Goal: Task Accomplishment & Management: Manage account settings

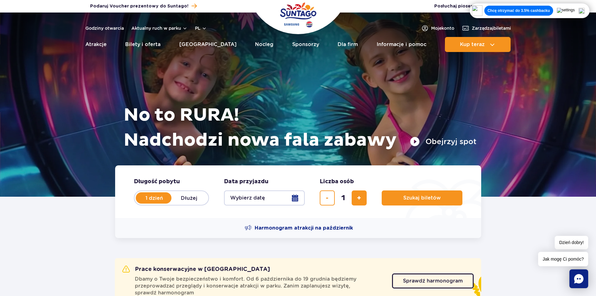
click at [245, 198] on button "Wybierz datę" at bounding box center [264, 197] width 81 height 15
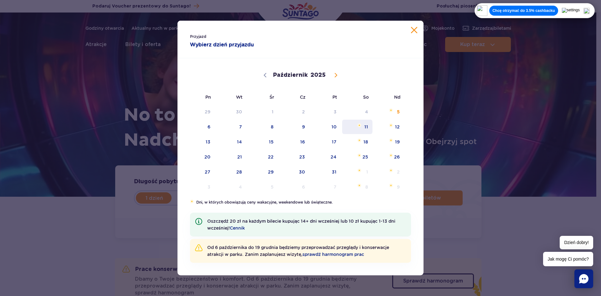
click at [365, 128] on span "11" at bounding box center [357, 127] width 32 height 14
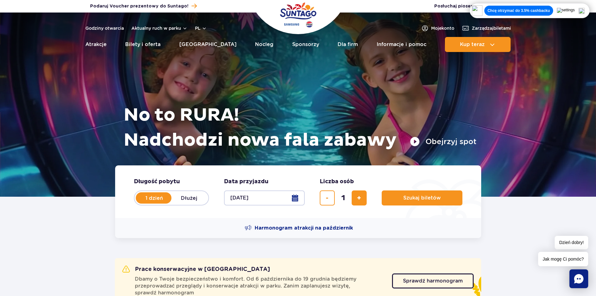
click at [242, 201] on button "11.10.25" at bounding box center [264, 197] width 81 height 15
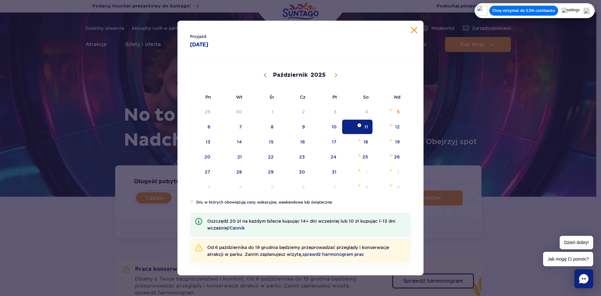
click at [348, 126] on span "11" at bounding box center [357, 127] width 32 height 14
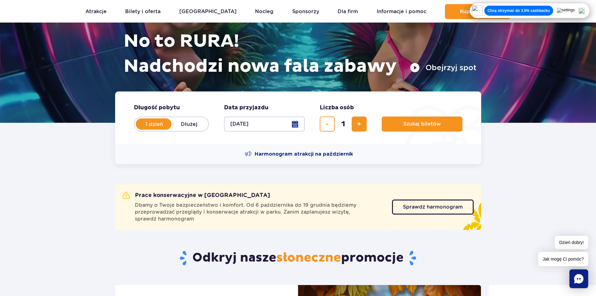
scroll to position [63, 0]
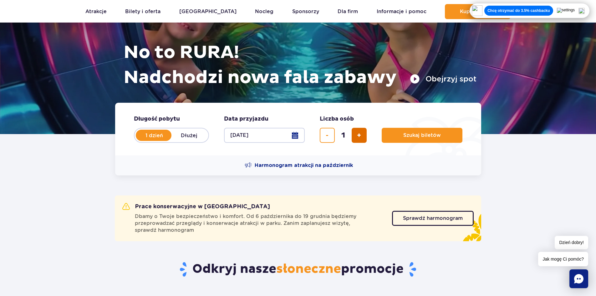
click at [363, 134] on button "dodaj bilet" at bounding box center [359, 135] width 15 height 15
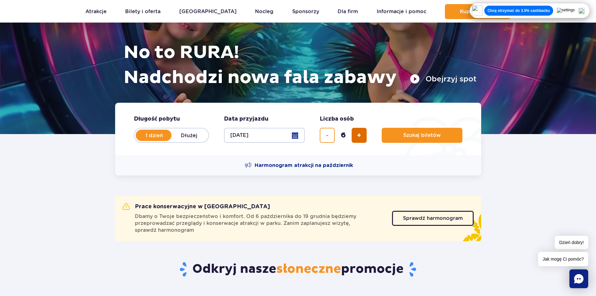
click at [363, 134] on button "dodaj bilet" at bounding box center [359, 135] width 15 height 15
click at [324, 134] on button "usuń bilet" at bounding box center [327, 135] width 15 height 15
type input "8"
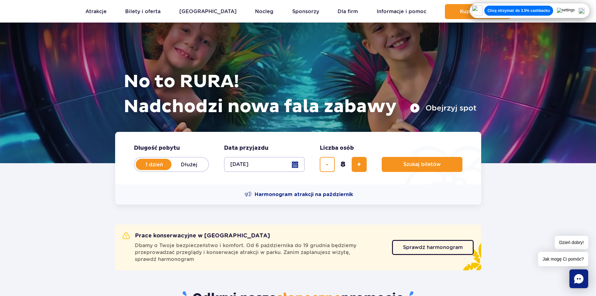
scroll to position [31, 0]
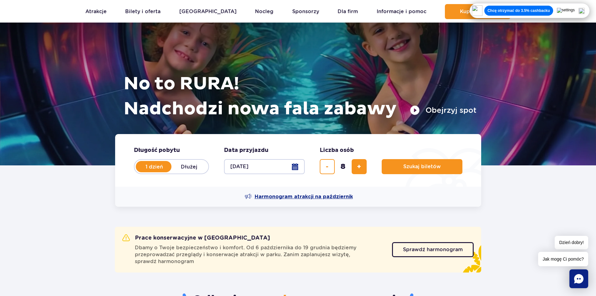
click at [329, 194] on span "Harmonogram atrakcji na październik" at bounding box center [304, 196] width 98 height 7
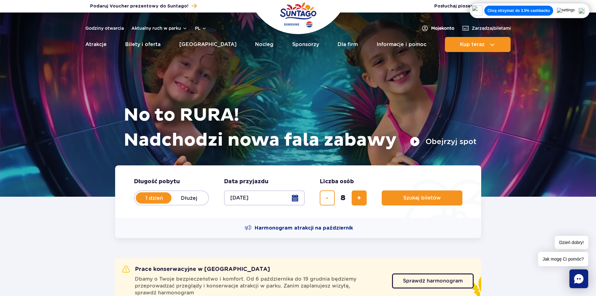
click at [426, 26] on link "Moje konto" at bounding box center [437, 28] width 33 height 8
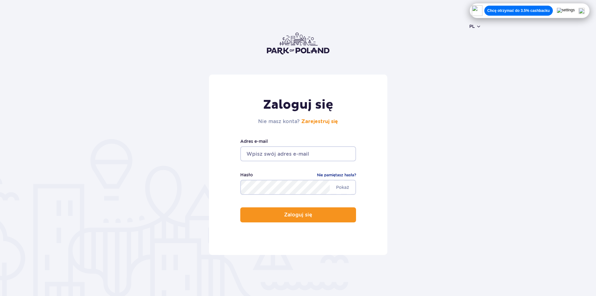
click at [293, 151] on input "email" at bounding box center [298, 153] width 116 height 15
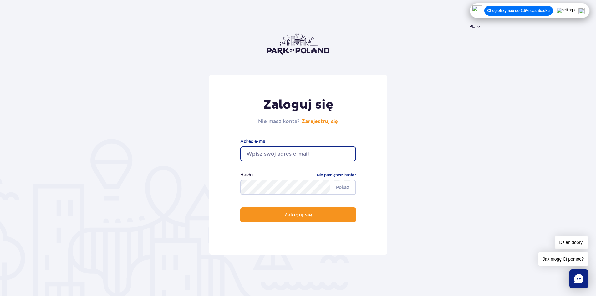
type input "sagan189@wp.pl"
click at [340, 176] on link "Nie pamiętasz hasła?" at bounding box center [336, 175] width 39 height 6
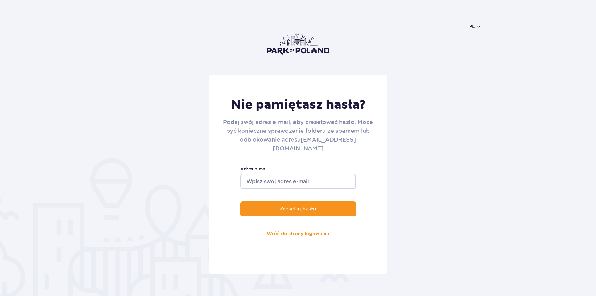
click at [289, 176] on input "Adres e-mail" at bounding box center [298, 181] width 116 height 15
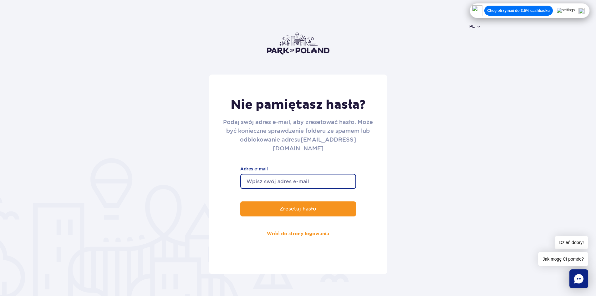
type input "sagan189@wp.pl"
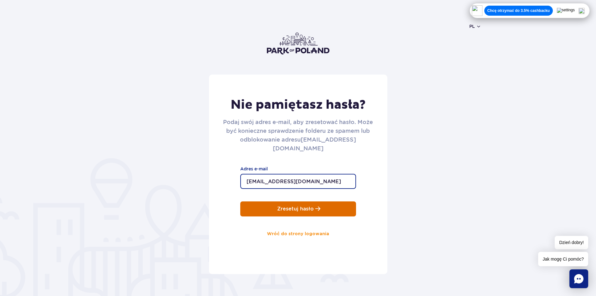
click at [296, 206] on button "Zresetuj hasło" at bounding box center [298, 208] width 116 height 15
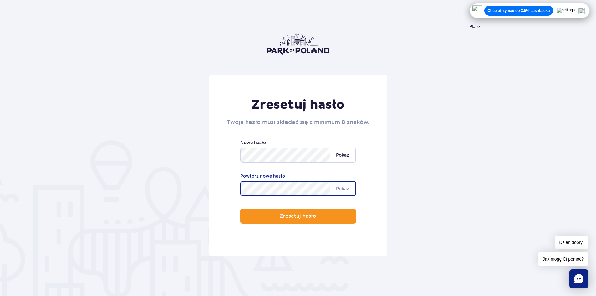
click at [348, 154] on span "Pokaż" at bounding box center [343, 154] width 26 height 13
click at [341, 191] on span "Pokaż" at bounding box center [343, 188] width 26 height 13
click at [172, 192] on form "Zresetuj hasło Twoje hasło musi składać się z minimum 8 znaków. Minimum 8 znakó…" at bounding box center [298, 164] width 366 height 181
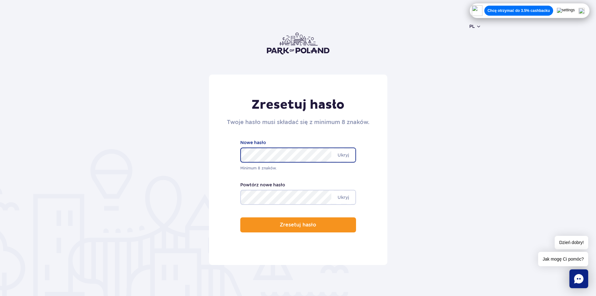
click at [175, 158] on form "Zresetuj hasło Twoje hasło musi składać się z minimum 8 znaków. Minimum 8 znakó…" at bounding box center [298, 169] width 366 height 190
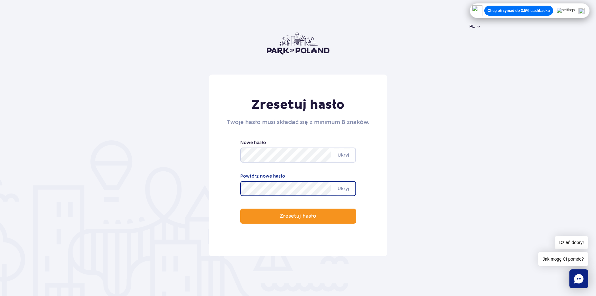
click at [240, 208] on button "Zresetuj hasło" at bounding box center [298, 215] width 116 height 15
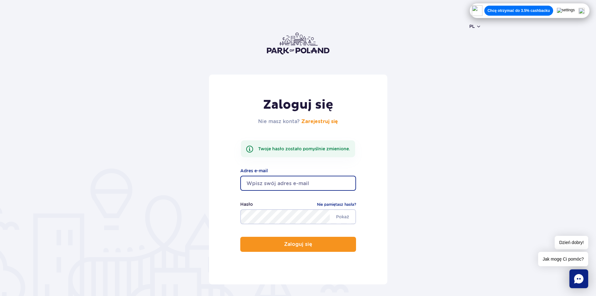
click at [286, 184] on input "email" at bounding box center [298, 183] width 116 height 15
type input "[EMAIL_ADDRESS][DOMAIN_NAME]"
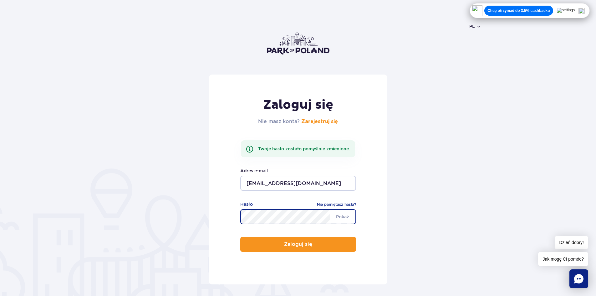
click at [240, 237] on button "Zaloguj się" at bounding box center [298, 244] width 116 height 15
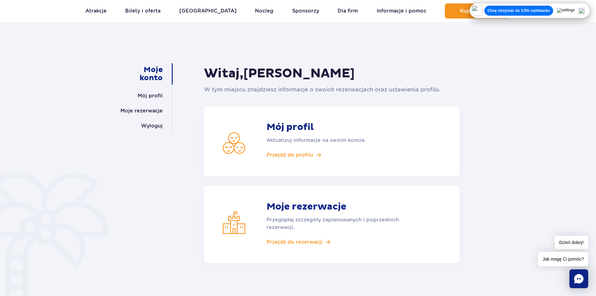
scroll to position [63, 0]
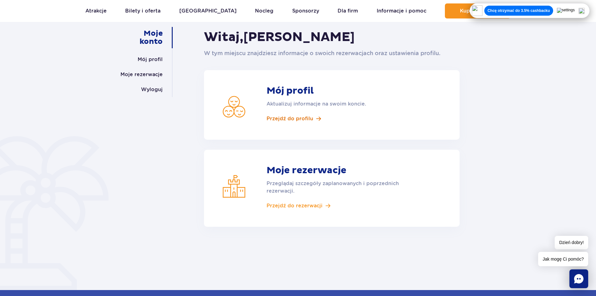
click at [280, 119] on span "Przejdź do profilu" at bounding box center [290, 118] width 47 height 7
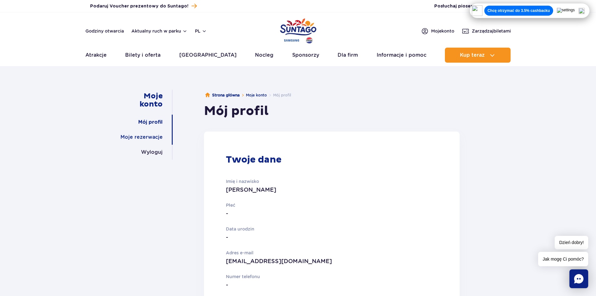
click at [146, 140] on link "Moje rezerwacje" at bounding box center [141, 137] width 42 height 15
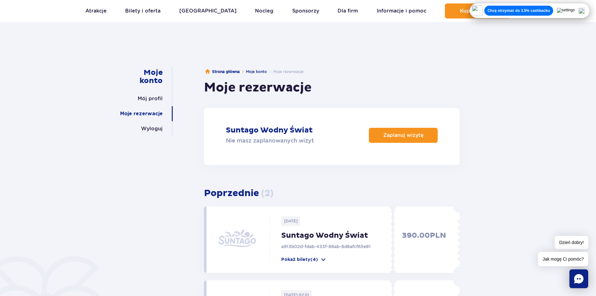
scroll to position [94, 0]
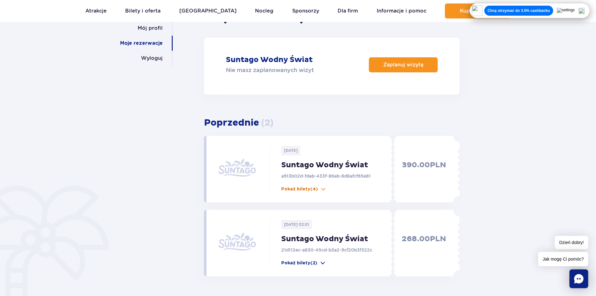
click at [323, 187] on span at bounding box center [323, 189] width 6 height 6
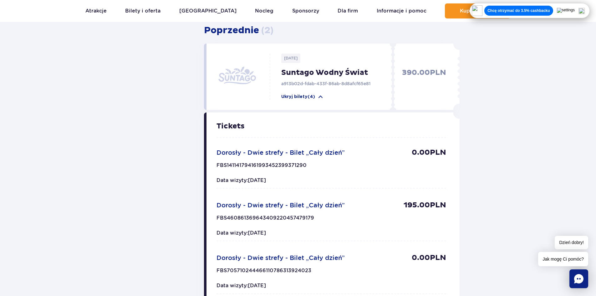
scroll to position [156, 0]
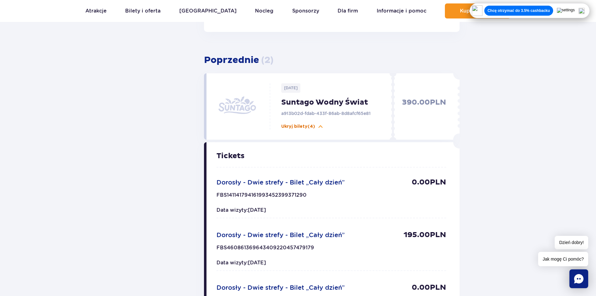
click at [319, 127] on span at bounding box center [321, 126] width 6 height 6
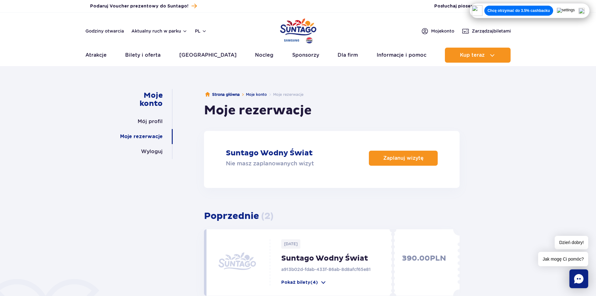
scroll to position [0, 0]
